Goal: Task Accomplishment & Management: Manage account settings

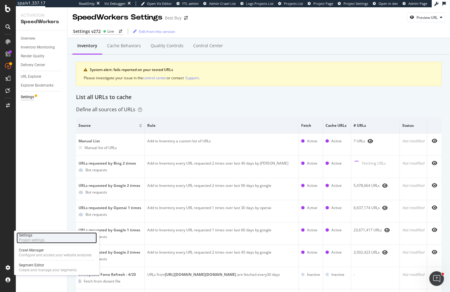
click at [33, 236] on div "Settings" at bounding box center [32, 235] width 26 height 5
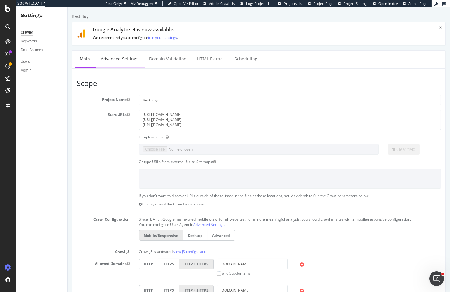
click at [107, 65] on link "Advanced Settings" at bounding box center [119, 59] width 47 height 17
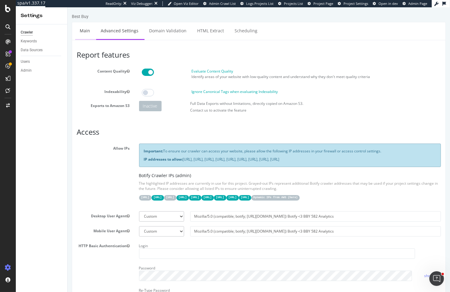
click at [87, 30] on link "Main" at bounding box center [84, 30] width 19 height 17
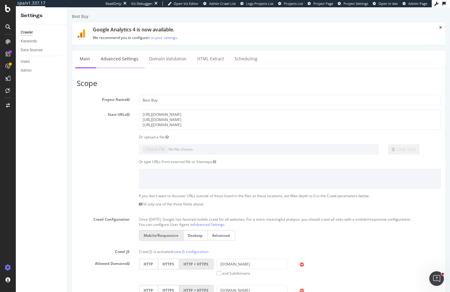
click at [119, 59] on link "Advanced Settings" at bounding box center [119, 59] width 47 height 17
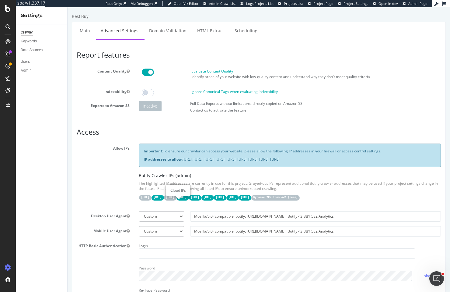
scroll to position [16, 0]
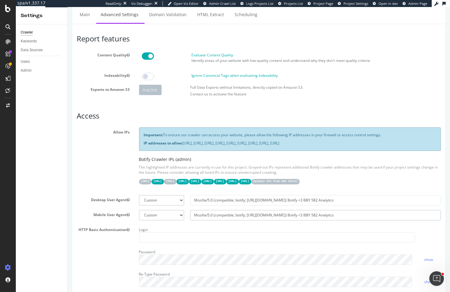
click at [233, 220] on input "Mozilla/5.0 (compatible; botify; [URL][DOMAIN_NAME]) Botify <3 BBY 582 Analytics" at bounding box center [315, 215] width 251 height 10
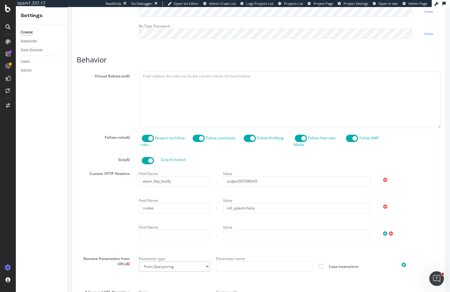
scroll to position [271, 0]
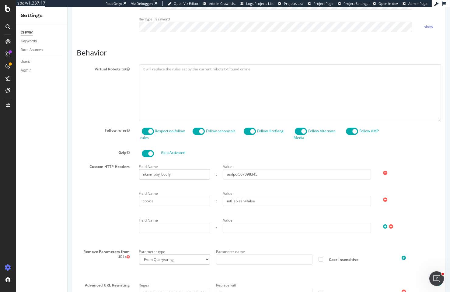
click at [166, 179] on input "akam_bby_botify" at bounding box center [174, 174] width 71 height 10
click at [299, 179] on input "asdpoi567098345" at bounding box center [297, 174] width 148 height 10
click at [173, 206] on input "cookie" at bounding box center [174, 201] width 71 height 10
click at [263, 206] on input "intl_splash=false" at bounding box center [297, 201] width 148 height 10
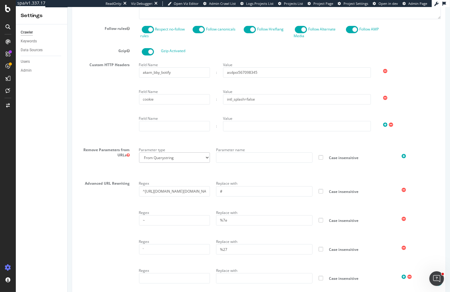
scroll to position [376, 0]
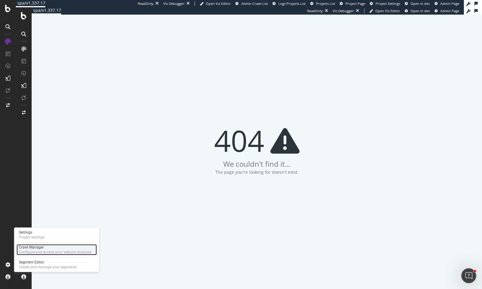
click at [25, 253] on div "Configure and access your website analyses" at bounding box center [55, 252] width 73 height 5
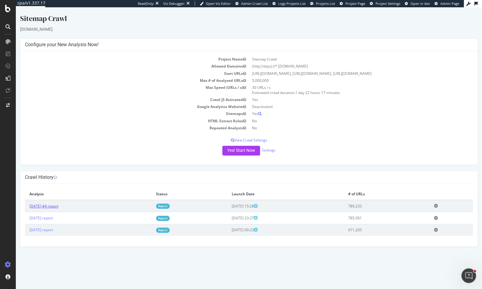
click at [53, 209] on link "2025 Sep. 4th #4 report" at bounding box center [44, 206] width 29 height 5
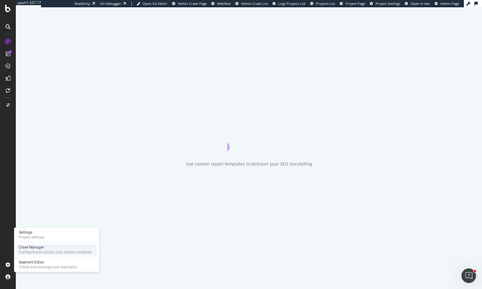
click at [37, 248] on div "Crawl Manager" at bounding box center [55, 247] width 73 height 5
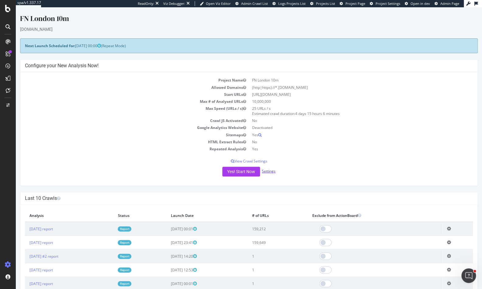
click at [272, 171] on link "Settings" at bounding box center [269, 171] width 14 height 5
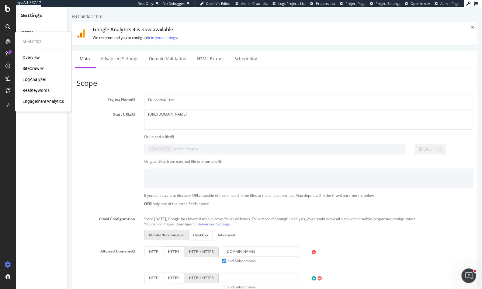
click at [31, 66] on div "SiteCrawler" at bounding box center [34, 68] width 22 height 6
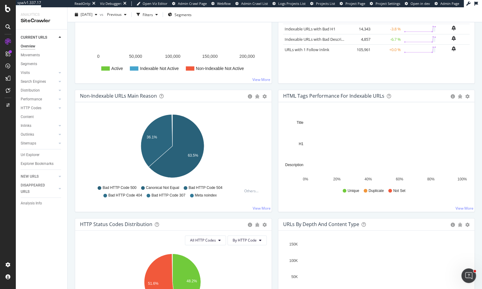
scroll to position [243, 0]
